Goal: Task Accomplishment & Management: Manage account settings

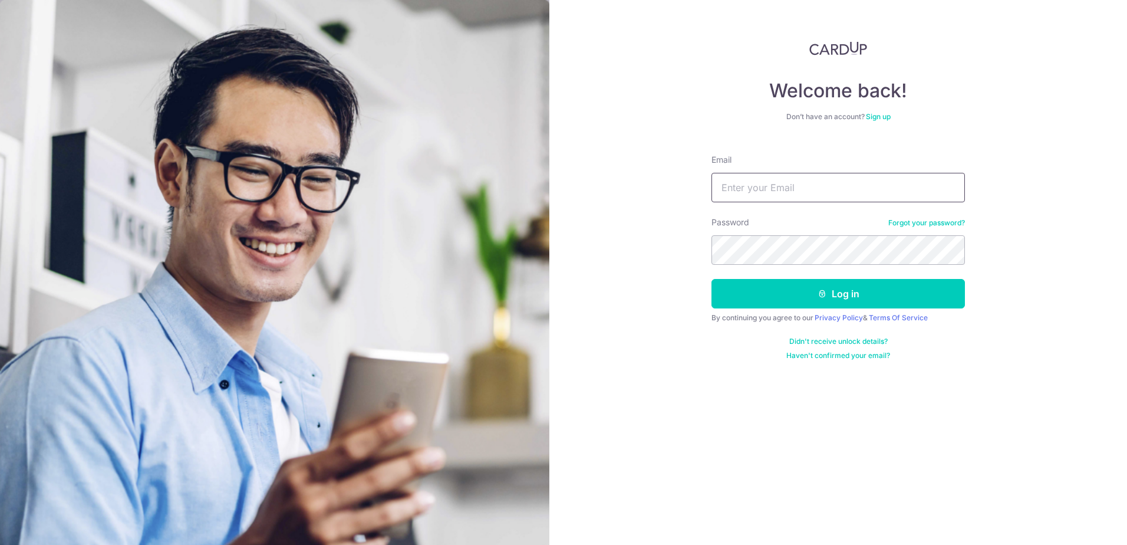
click at [813, 198] on input "Email" at bounding box center [837, 187] width 253 height 29
type input "[EMAIL_ADDRESS][DOMAIN_NAME]"
click at [877, 265] on form "Email [EMAIL_ADDRESS][DOMAIN_NAME] Password Forgot your password? Log in By con…" at bounding box center [837, 252] width 253 height 215
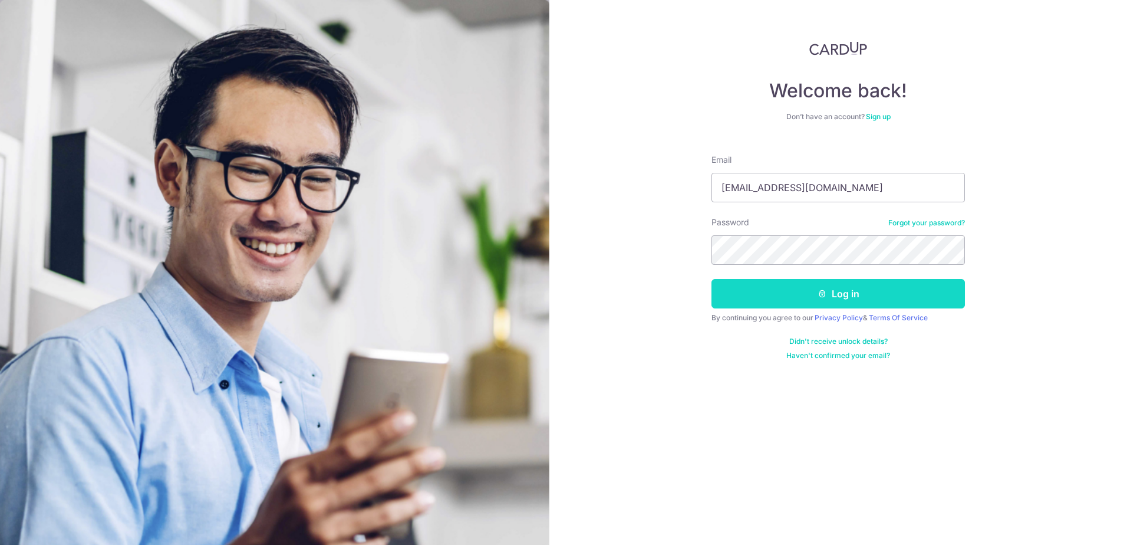
click at [896, 302] on button "Log in" at bounding box center [837, 293] width 253 height 29
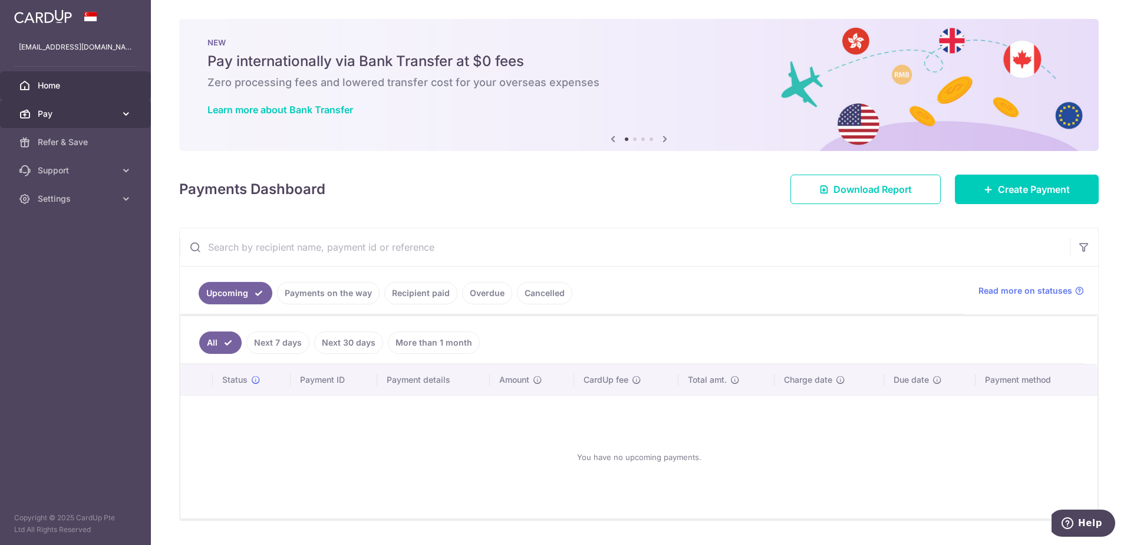
click at [110, 117] on span "Pay" at bounding box center [77, 114] width 78 height 12
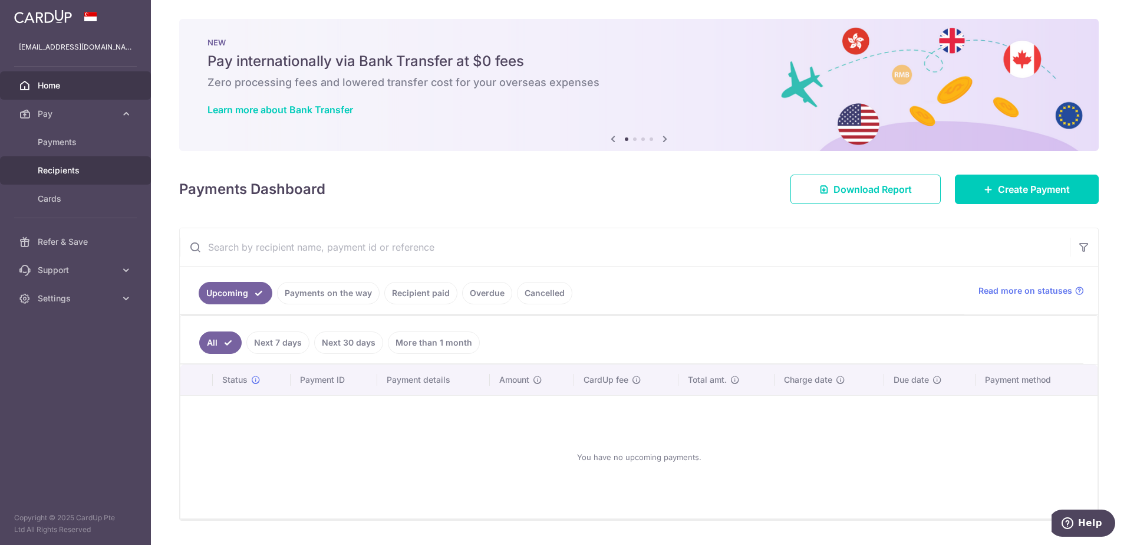
click at [87, 163] on link "Recipients" at bounding box center [75, 170] width 151 height 28
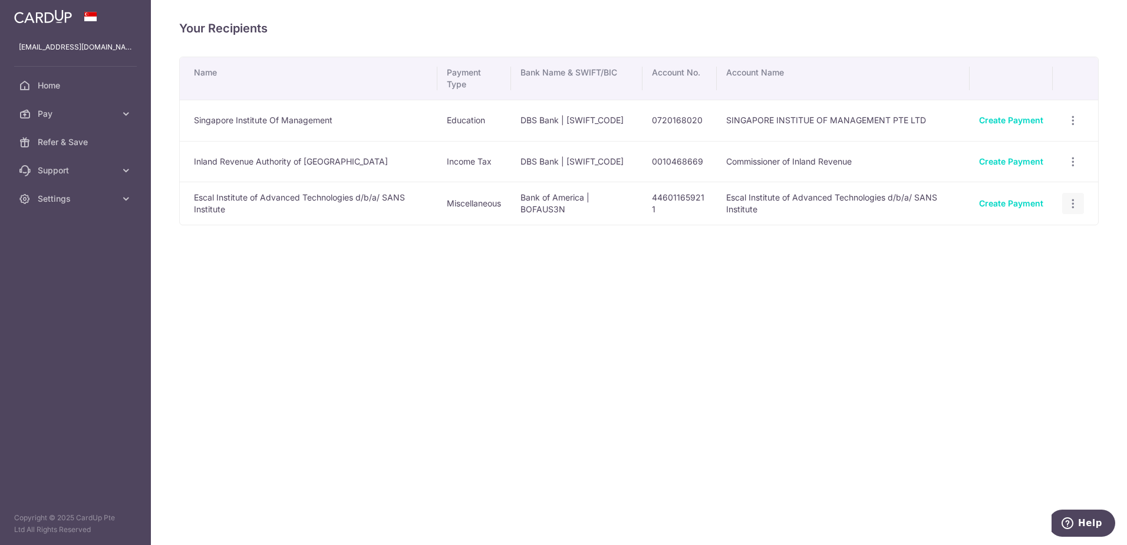
click at [1074, 200] on icon "button" at bounding box center [1073, 203] width 12 height 12
click at [1053, 227] on link "View/Edit" at bounding box center [1022, 236] width 123 height 28
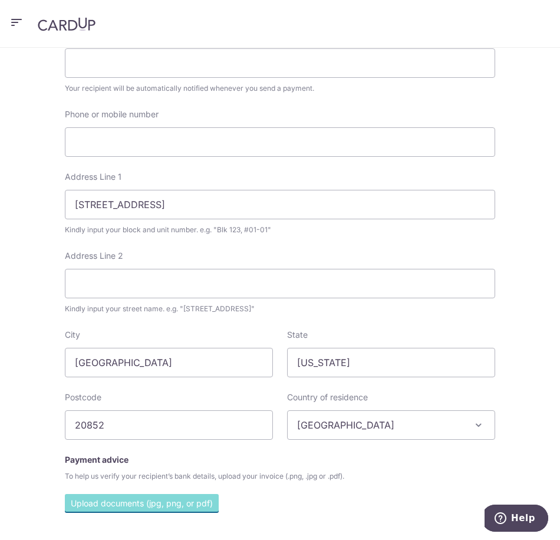
scroll to position [295, 0]
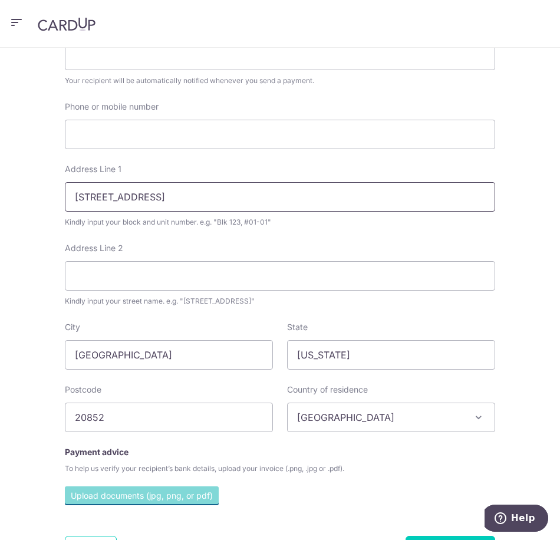
click at [351, 202] on input "11810 Grand Park Ave., Suite 700, North Bethesda, MD, 20852 USA" at bounding box center [280, 196] width 430 height 29
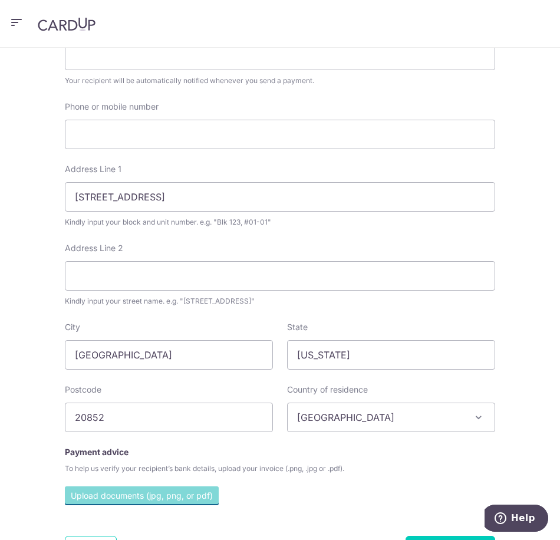
click at [517, 220] on div "My recipients Escal Institute of Advanced Technologies d/b/a/ SANS Institute Es…" at bounding box center [280, 294] width 560 height 492
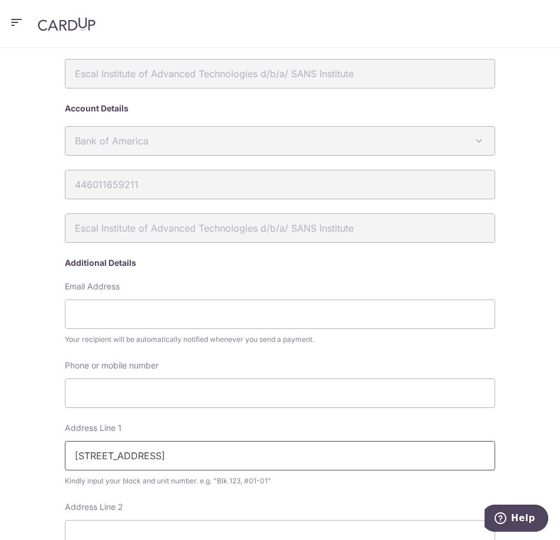
scroll to position [118, 0]
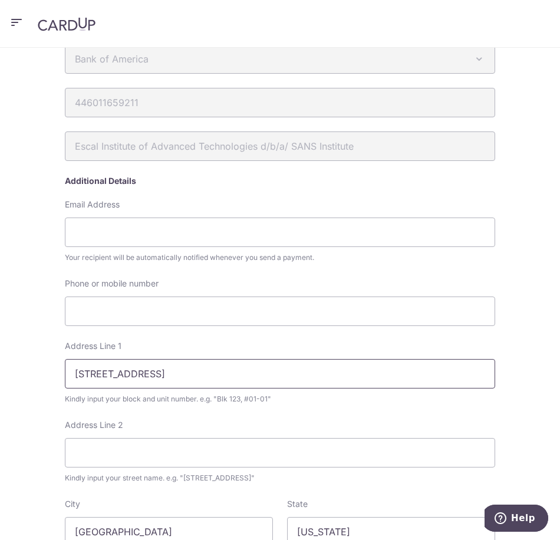
click at [423, 386] on input "11810 Grand Park Ave., Suite 700, North Bethesda, MD, 20852 USA" at bounding box center [280, 373] width 430 height 29
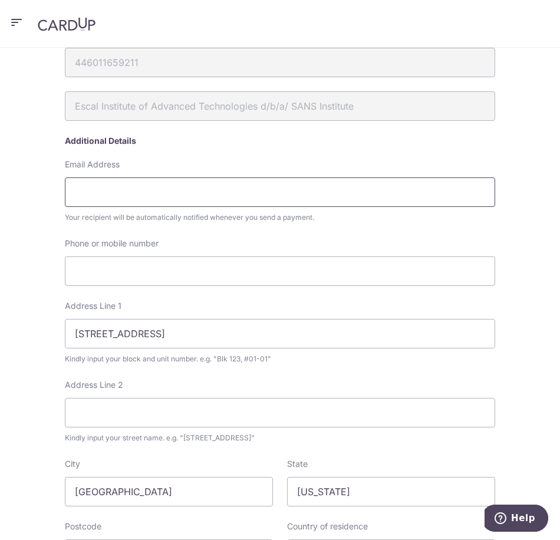
scroll to position [177, 0]
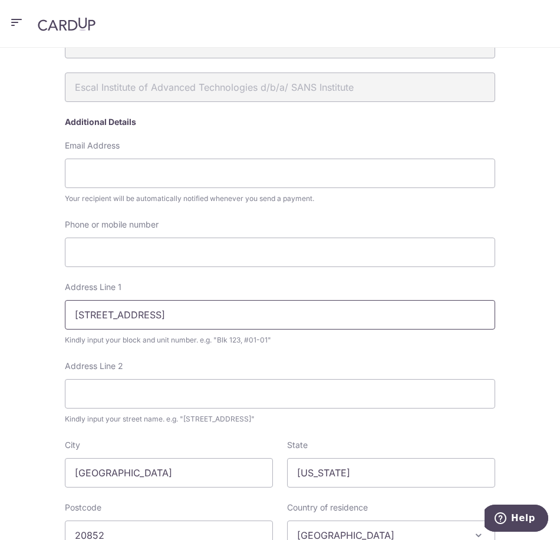
click at [442, 319] on input "11810 Grand Park Ave., Suite 700, North Bethesda, MD, 20852 USA" at bounding box center [280, 314] width 430 height 29
click at [225, 480] on input "North Bethesda" at bounding box center [169, 472] width 208 height 29
click at [374, 476] on input "Maryland" at bounding box center [391, 472] width 208 height 29
click at [500, 356] on div "My recipients Escal Institute of Advanced Technologies d/b/a/ SANS Institute Es…" at bounding box center [280, 294] width 560 height 492
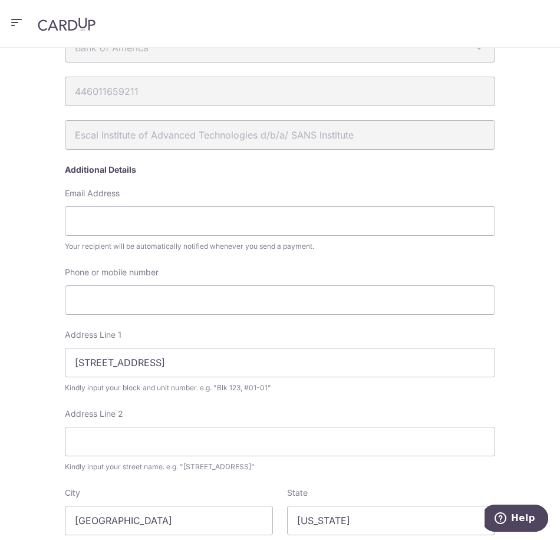
scroll to position [0, 0]
